Goal: Participate in discussion: Engage in conversation with other users on a specific topic

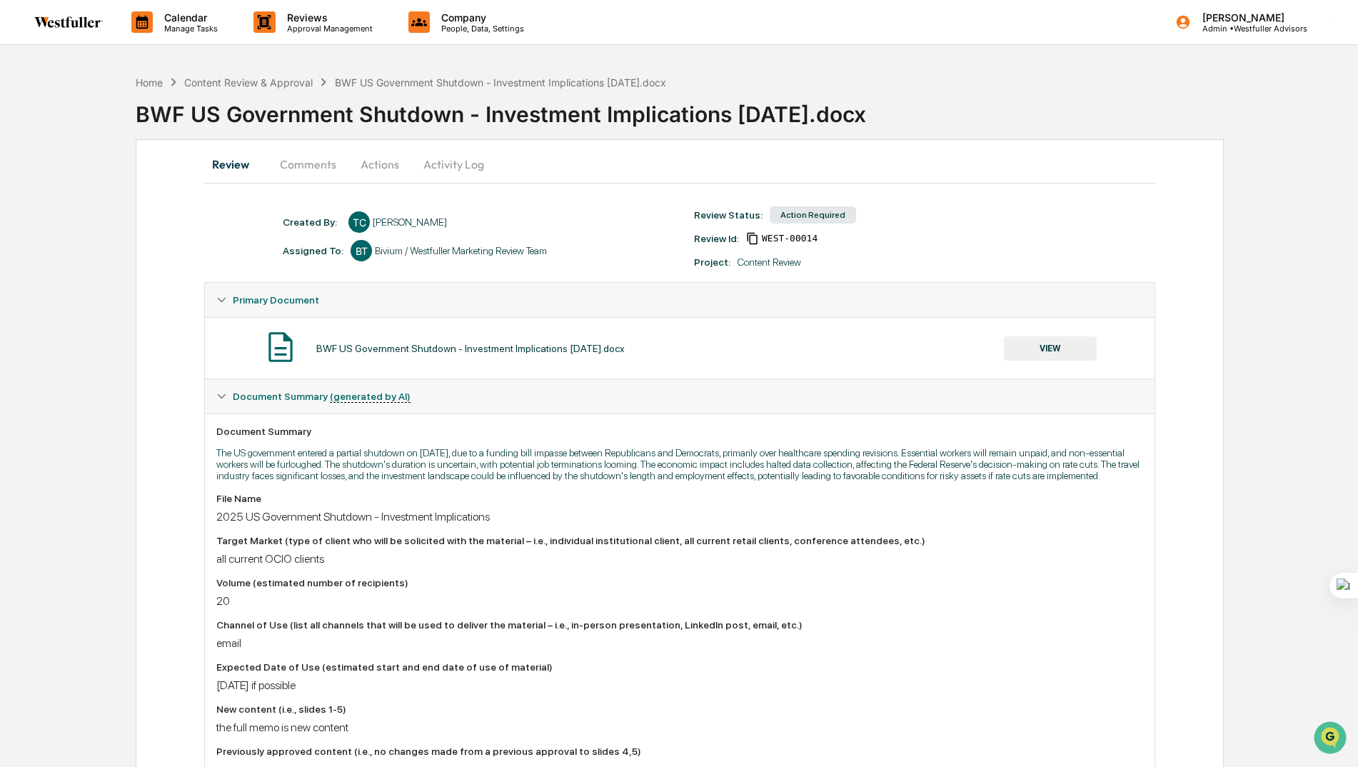
click at [1042, 349] on button "VIEW" at bounding box center [1050, 348] width 93 height 24
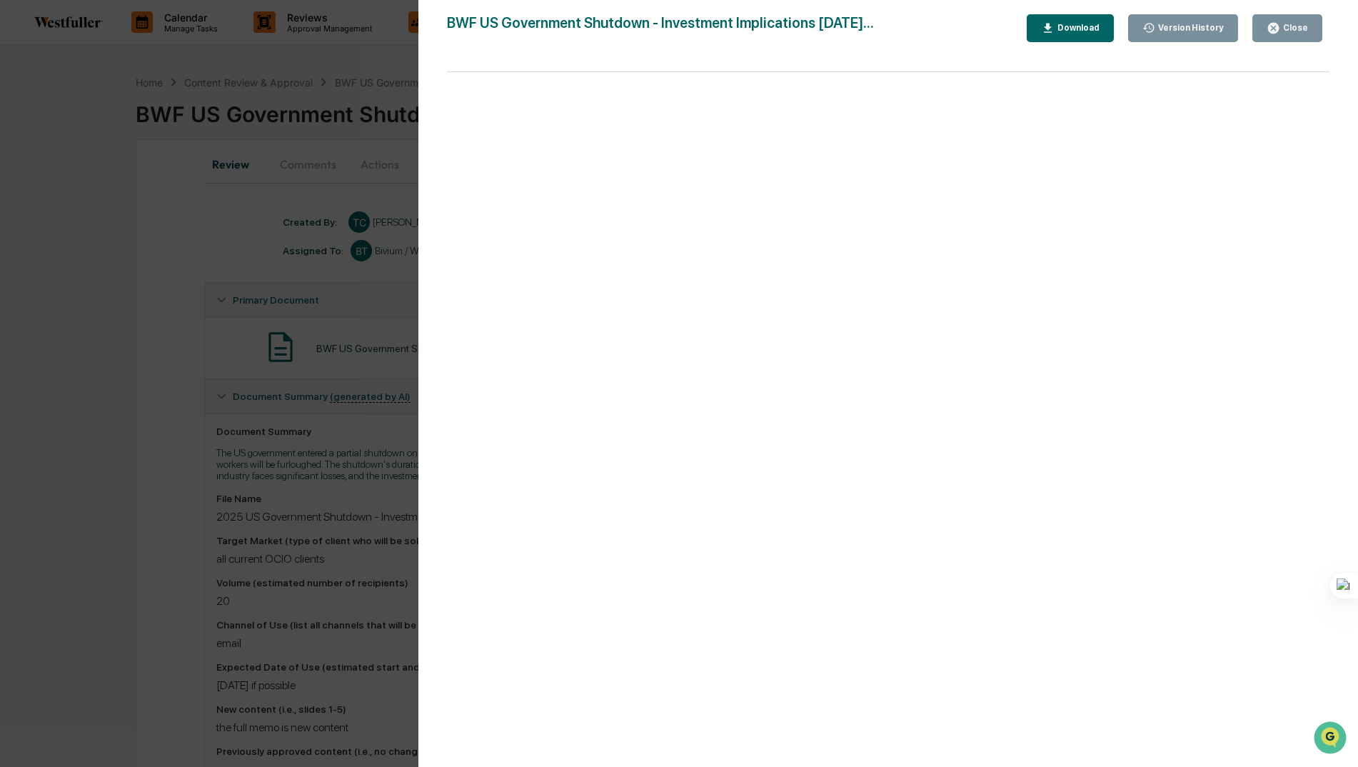
click at [1093, 26] on div "Download" at bounding box center [1077, 28] width 45 height 10
click at [309, 179] on div "Version History [DATE] 10:10 PM [PERSON_NAME] BWF US Government Shutdown - Inve…" at bounding box center [679, 383] width 1358 height 767
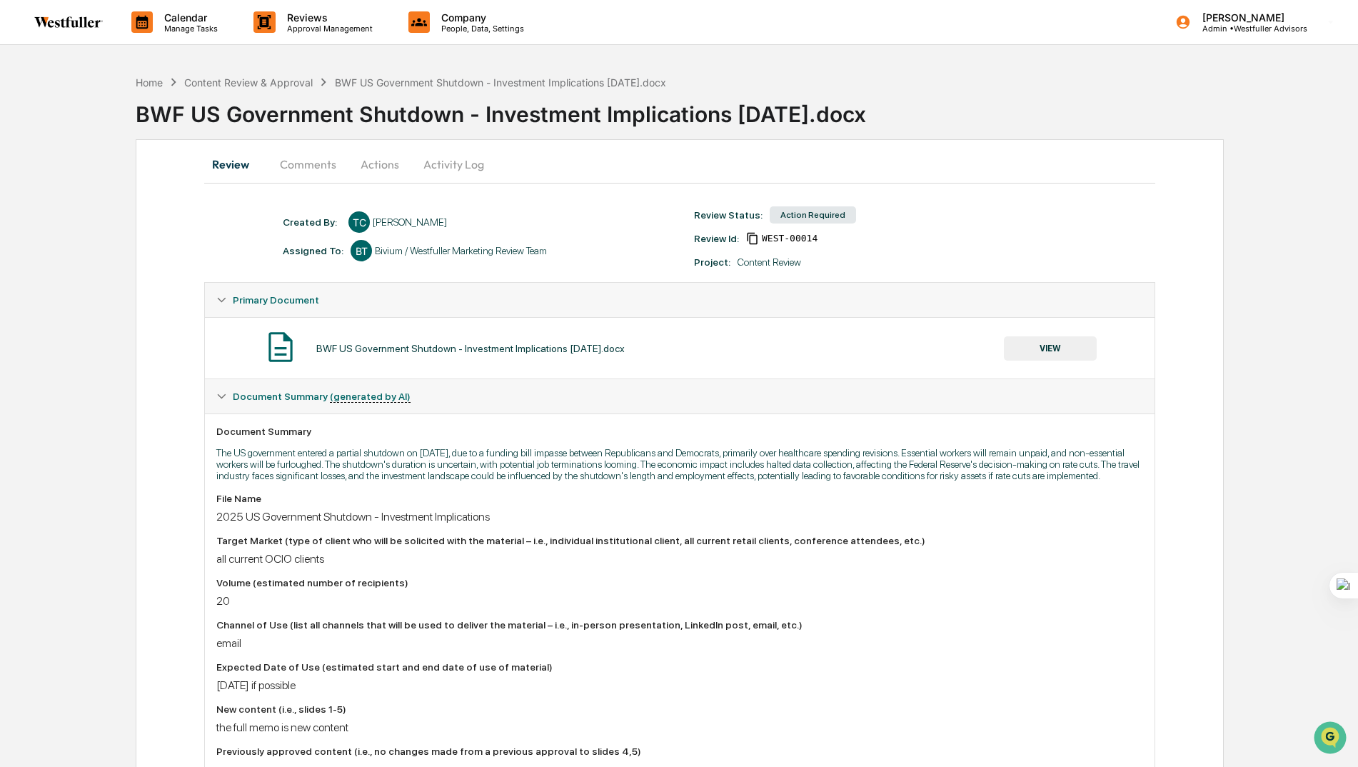
click at [303, 172] on button "Comments" at bounding box center [308, 164] width 79 height 34
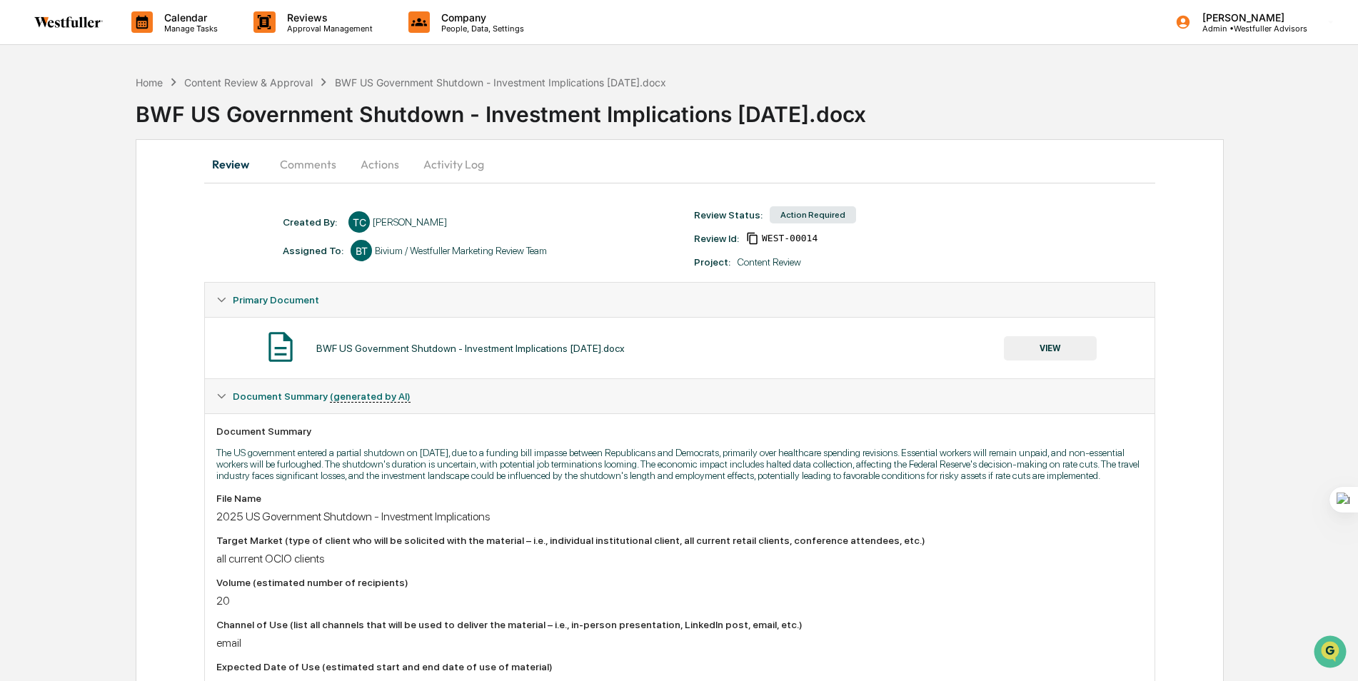
click at [304, 159] on button "Comments" at bounding box center [308, 164] width 79 height 34
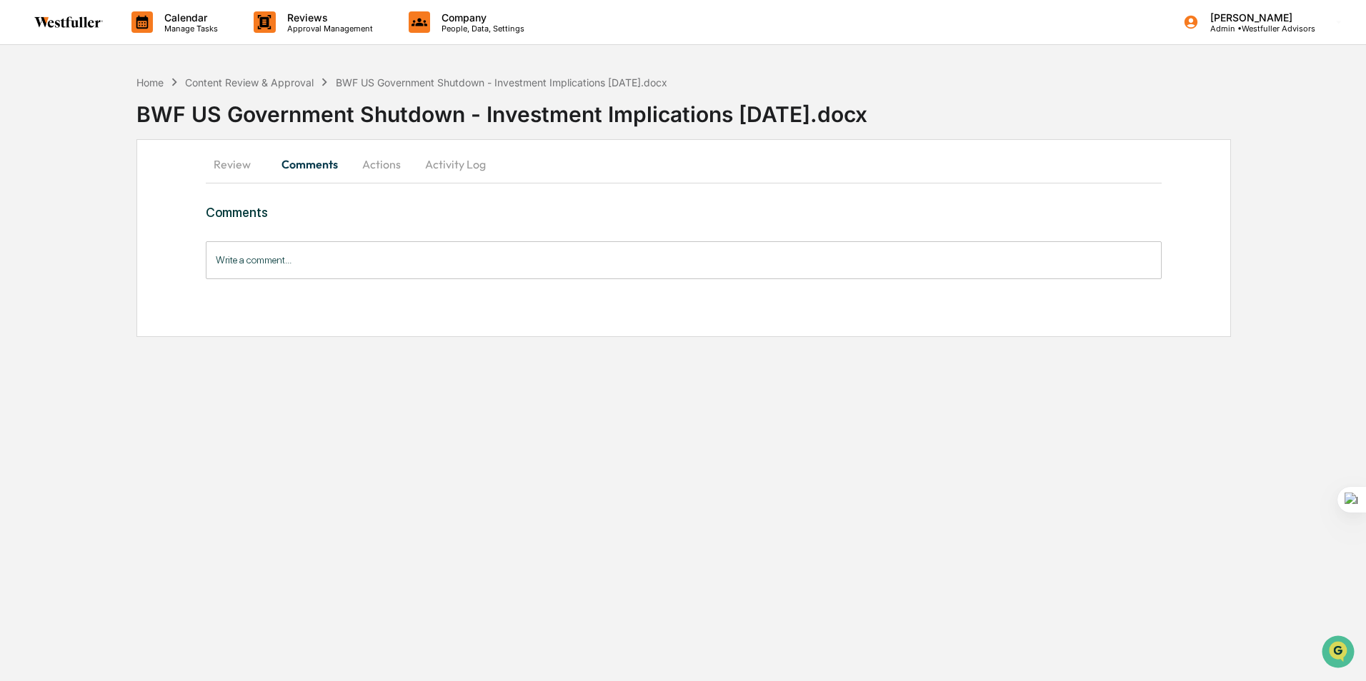
click at [237, 159] on button "Review" at bounding box center [238, 164] width 64 height 34
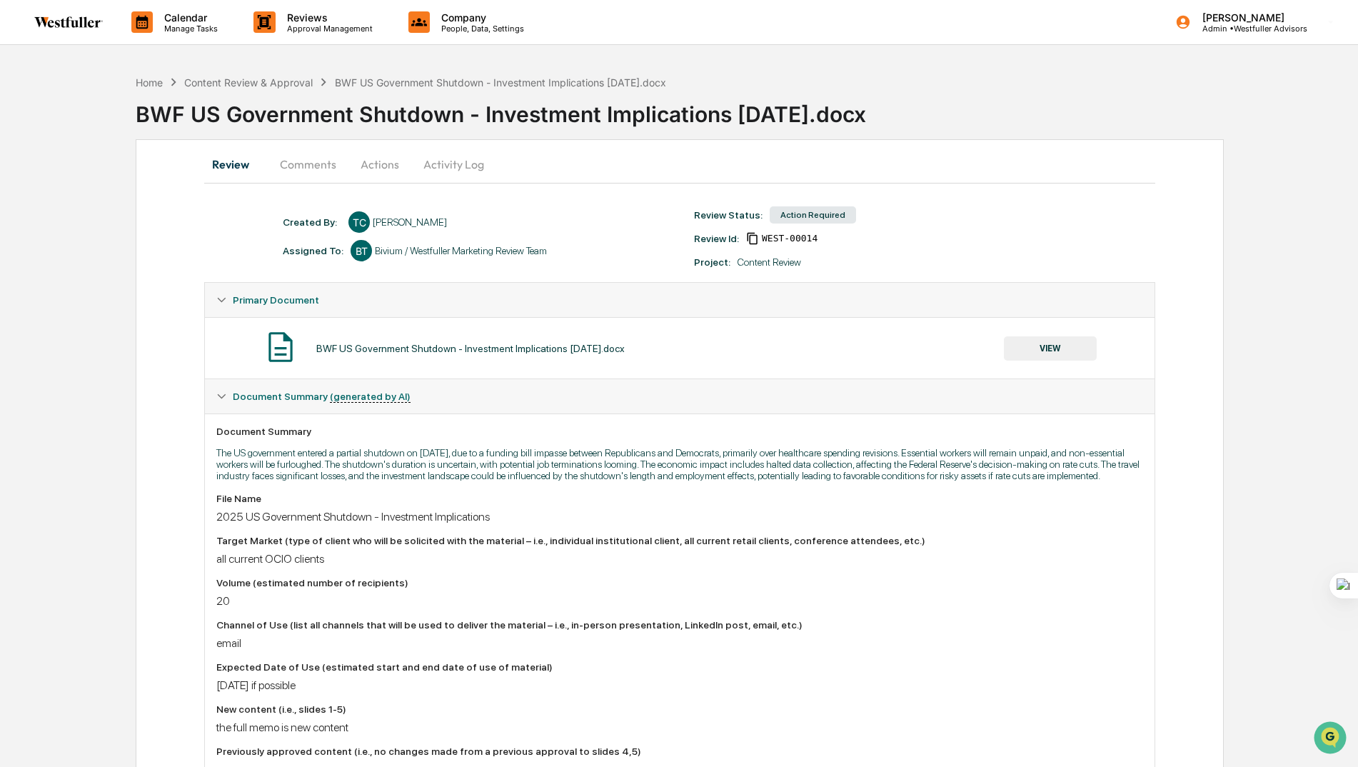
click at [301, 169] on button "Comments" at bounding box center [308, 164] width 79 height 34
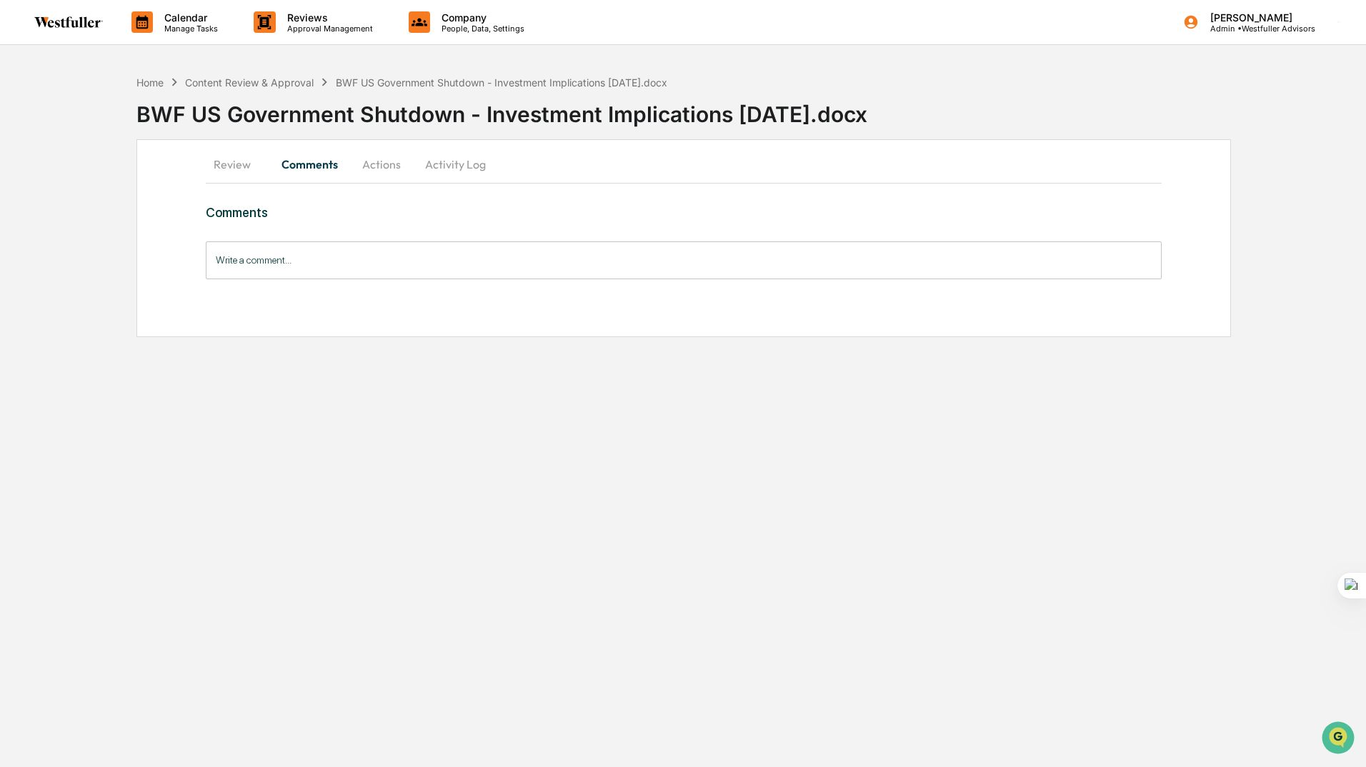
click at [278, 266] on input "Write a comment..." at bounding box center [684, 260] width 956 height 38
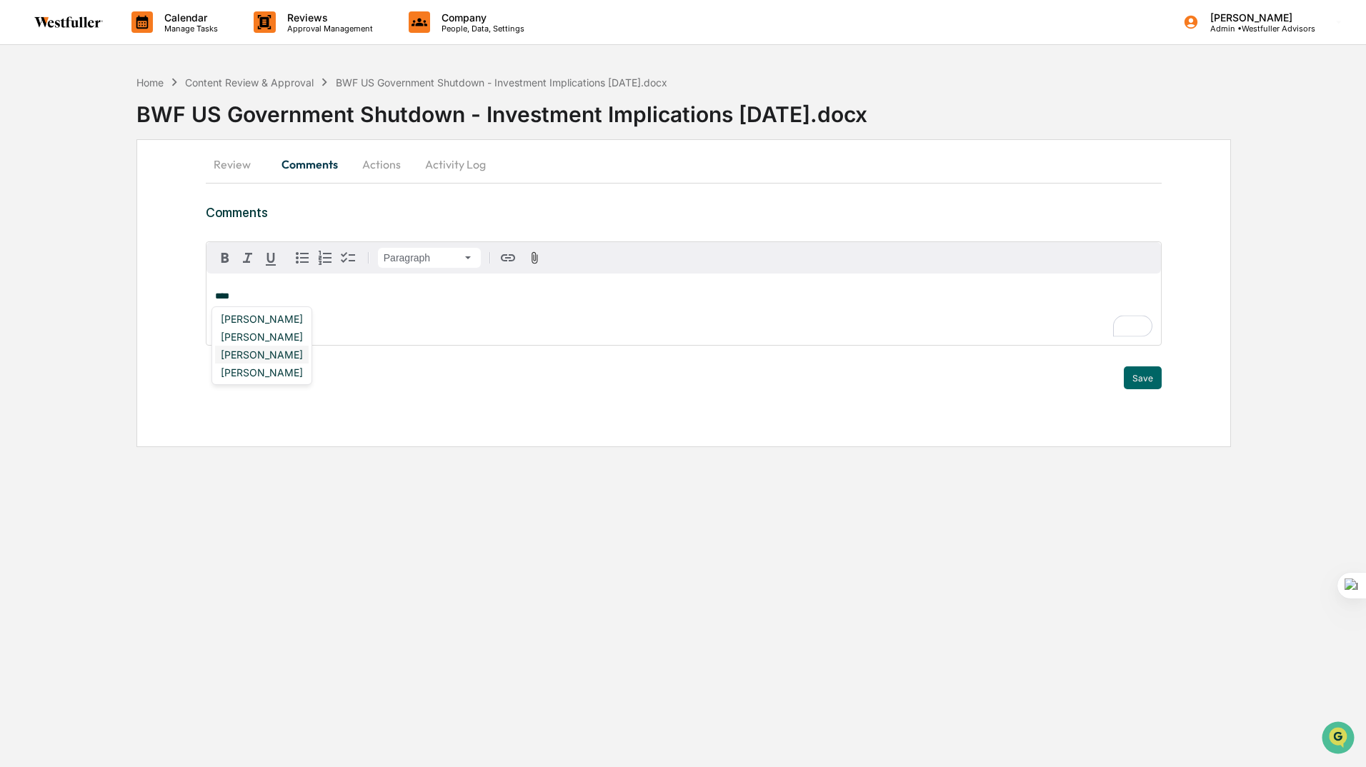
click at [286, 349] on div "[PERSON_NAME]" at bounding box center [262, 355] width 94 height 18
click at [286, 427] on div "[PERSON_NAME]" at bounding box center [262, 426] width 94 height 18
click at [1146, 378] on button "Save" at bounding box center [1142, 377] width 38 height 23
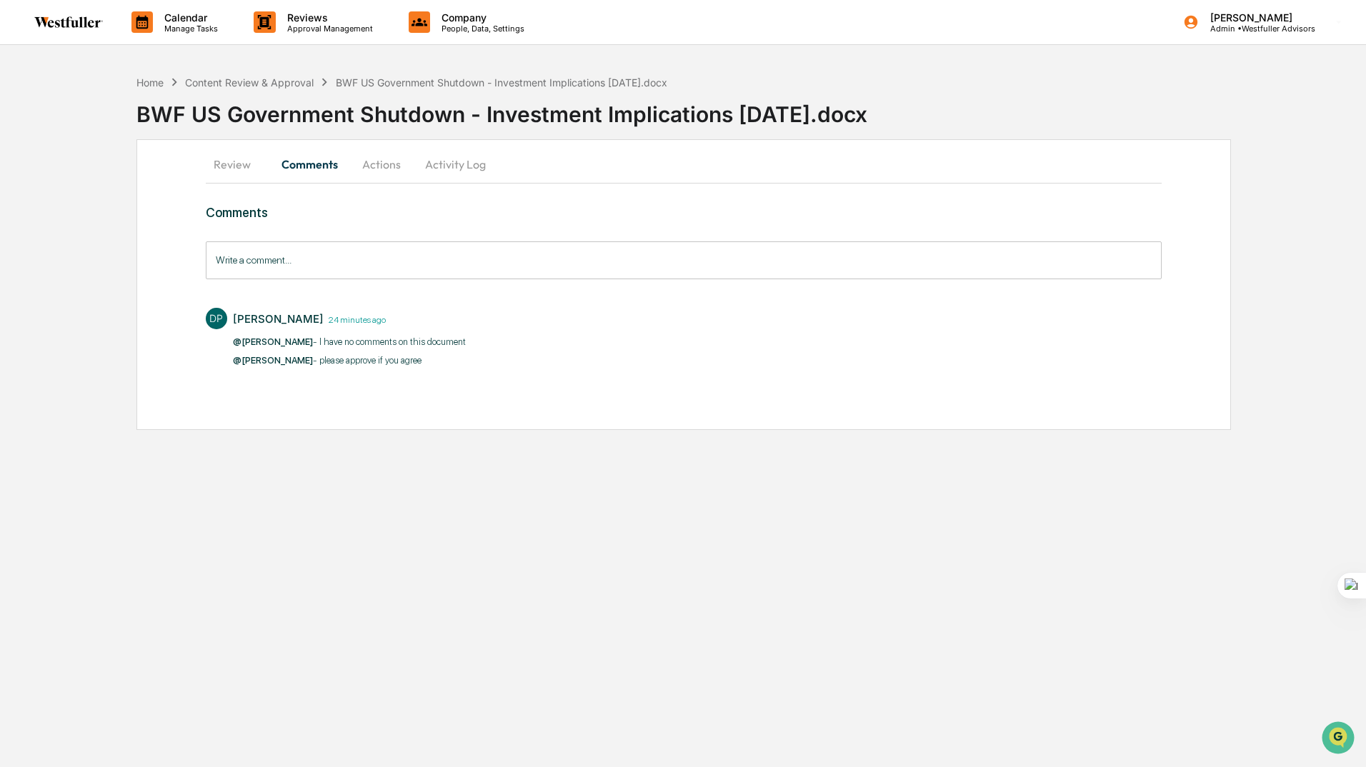
click at [231, 161] on button "Review" at bounding box center [238, 164] width 64 height 34
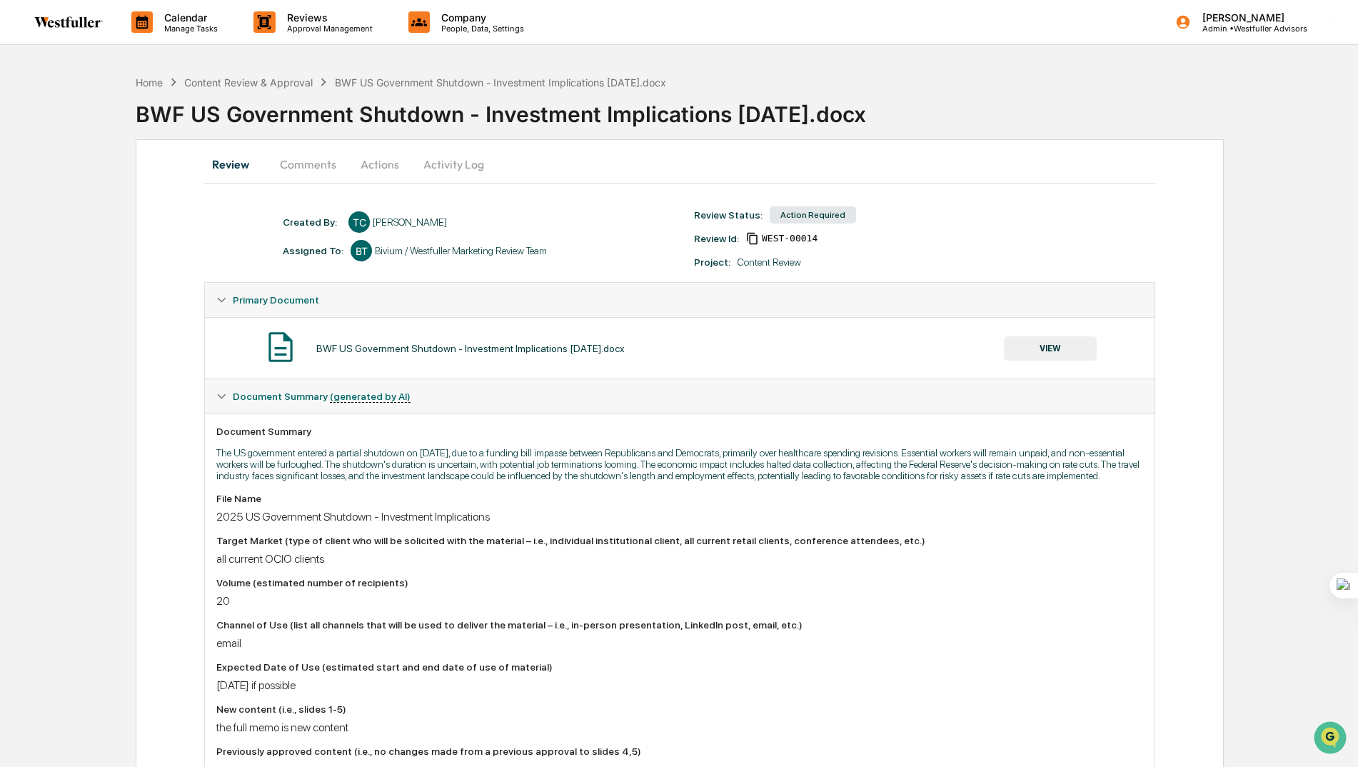
click at [291, 165] on button "Comments" at bounding box center [308, 164] width 79 height 34
